Goal: Navigation & Orientation: Find specific page/section

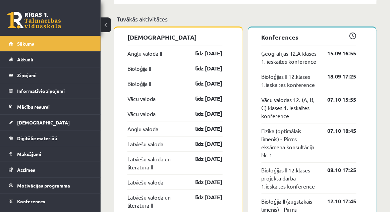
scroll to position [601, 0]
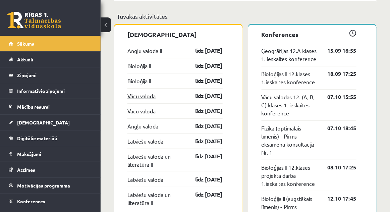
click at [127, 98] on link "Vācu valoda" at bounding box center [141, 96] width 28 height 8
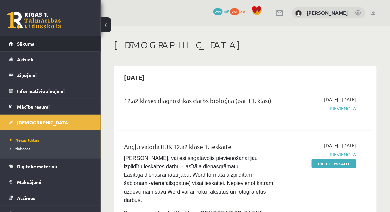
click at [25, 44] on span "Sākums" at bounding box center [25, 44] width 17 height 6
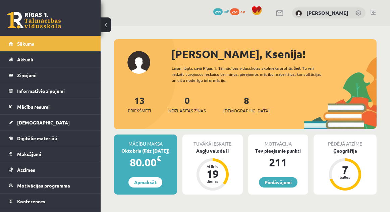
click at [375, 12] on link at bounding box center [372, 12] width 5 height 5
